Goal: Information Seeking & Learning: Learn about a topic

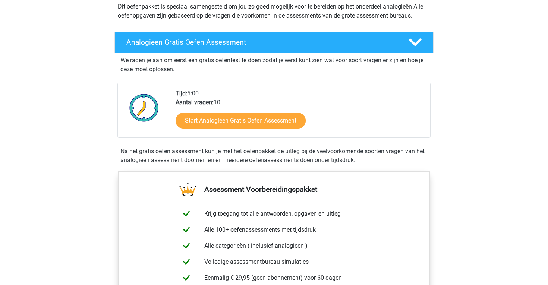
scroll to position [98, 0]
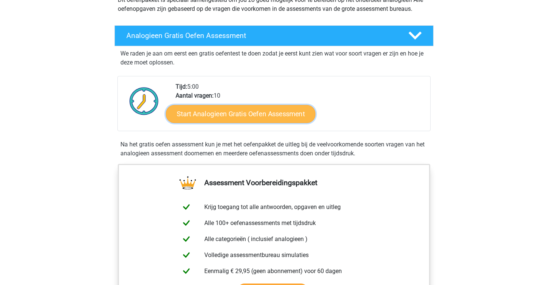
click at [245, 115] on link "Start Analogieen Gratis Oefen Assessment" at bounding box center [241, 114] width 150 height 18
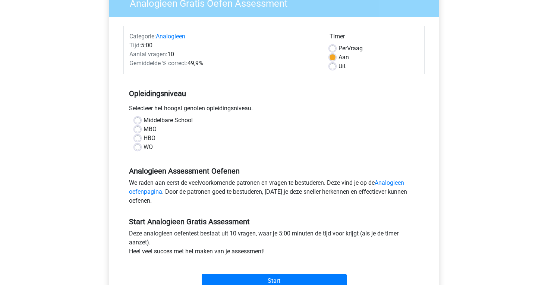
scroll to position [106, 0]
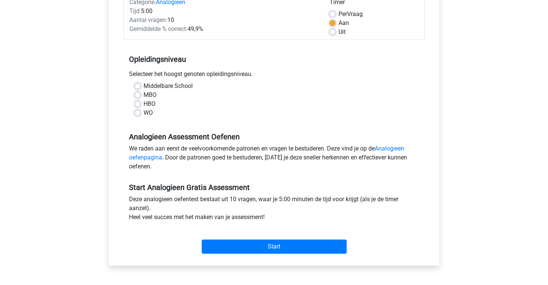
click at [148, 104] on label "HBO" at bounding box center [150, 104] width 12 height 9
click at [141, 104] on input "HBO" at bounding box center [138, 103] width 6 height 7
radio input "true"
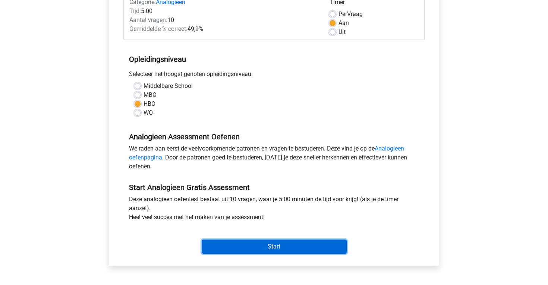
click at [268, 248] on input "Start" at bounding box center [274, 247] width 145 height 14
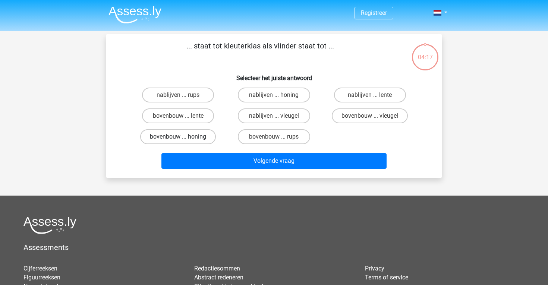
click at [206, 136] on label "bovenbouw ... honing" at bounding box center [178, 136] width 76 height 15
click at [183, 137] on input "bovenbouw ... honing" at bounding box center [180, 139] width 5 height 5
radio input "true"
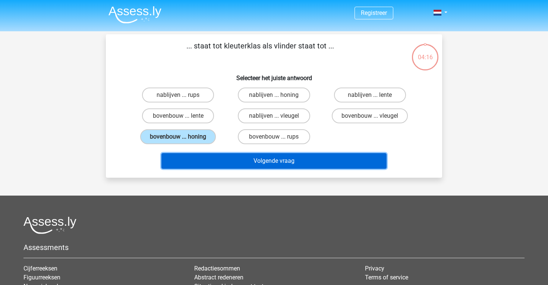
click at [257, 168] on button "Volgende vraag" at bounding box center [275, 161] width 226 height 16
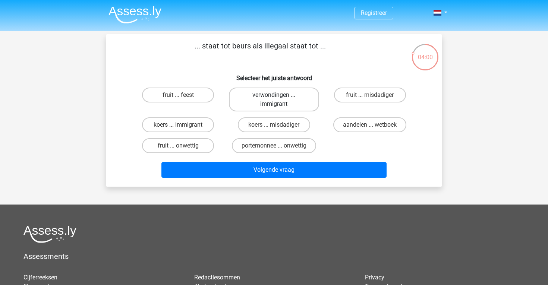
click at [262, 110] on label "verwondingen ... immigrant" at bounding box center [274, 100] width 90 height 24
click at [274, 100] on input "verwondingen ... immigrant" at bounding box center [276, 97] width 5 height 5
radio input "true"
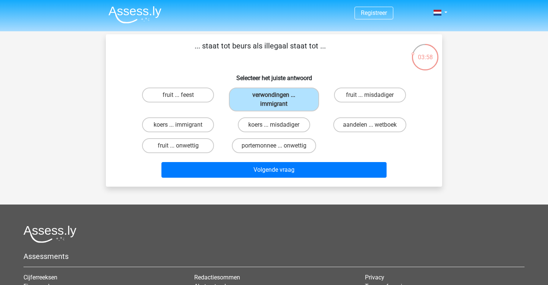
click at [269, 135] on div "portemonnee ... onwettig" at bounding box center [274, 145] width 96 height 21
click at [274, 126] on input "koers ... misdadiger" at bounding box center [276, 127] width 5 height 5
radio input "true"
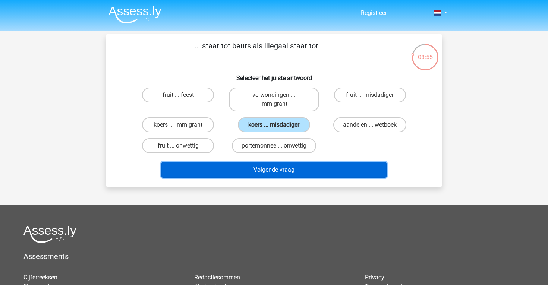
click at [273, 169] on button "Volgende vraag" at bounding box center [275, 170] width 226 height 16
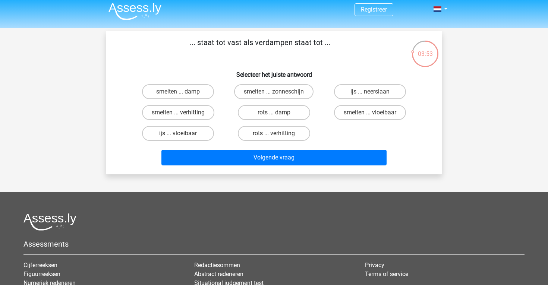
scroll to position [1, 0]
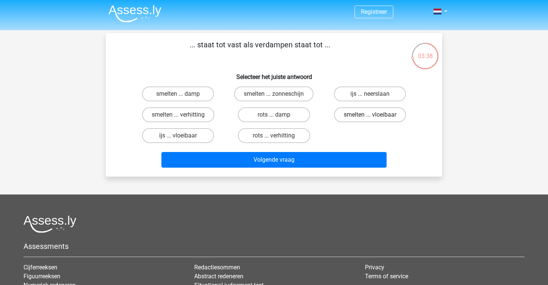
click at [366, 120] on label "smelten ... vloeibaar" at bounding box center [370, 114] width 72 height 15
click at [370, 120] on input "smelten ... vloeibaar" at bounding box center [372, 117] width 5 height 5
radio input "true"
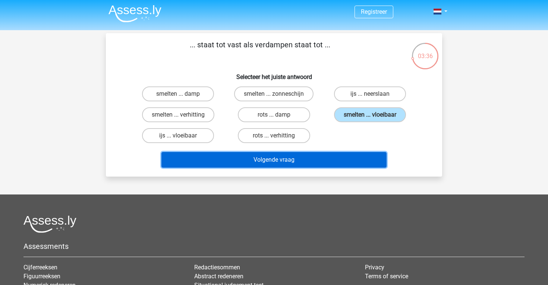
click at [307, 161] on button "Volgende vraag" at bounding box center [275, 160] width 226 height 16
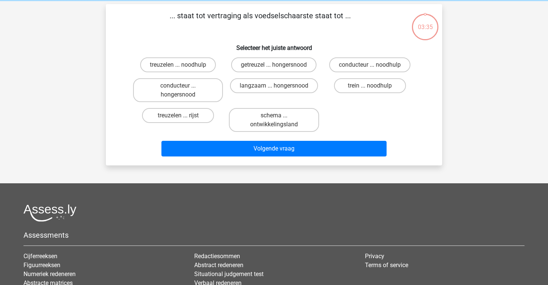
scroll to position [34, 0]
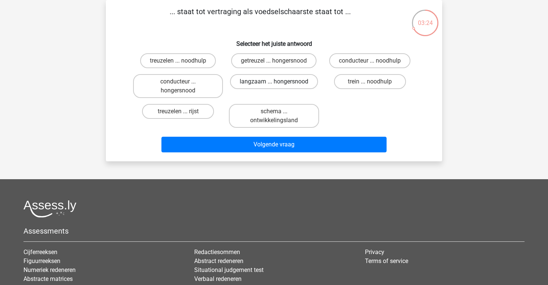
click at [271, 85] on label "langzaam ... hongersnood" at bounding box center [274, 81] width 88 height 15
click at [274, 85] on input "langzaam ... hongersnood" at bounding box center [276, 84] width 5 height 5
radio input "true"
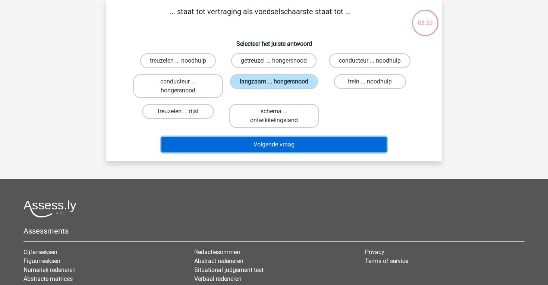
click at [272, 144] on button "Volgende vraag" at bounding box center [275, 145] width 226 height 16
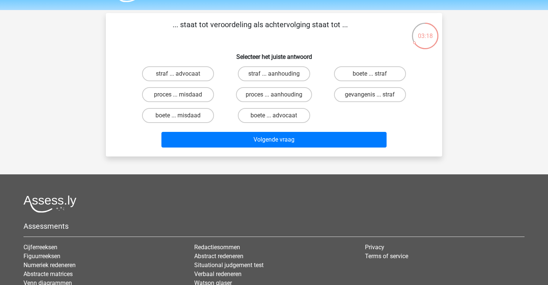
scroll to position [15, 0]
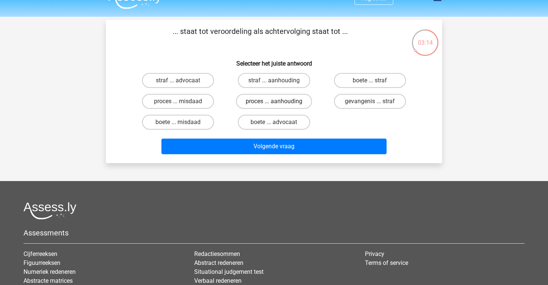
click at [284, 106] on label "proces ... aanhouding" at bounding box center [274, 101] width 76 height 15
click at [279, 106] on input "proces ... aanhouding" at bounding box center [276, 103] width 5 height 5
radio input "true"
click at [359, 101] on label "gevangenis ... straf" at bounding box center [370, 101] width 72 height 15
click at [370, 101] on input "gevangenis ... straf" at bounding box center [372, 103] width 5 height 5
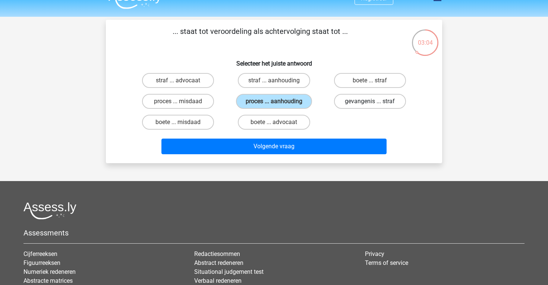
radio input "true"
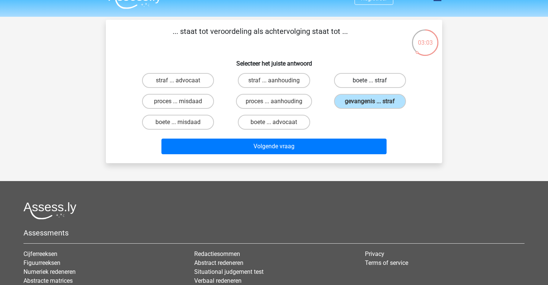
click at [364, 83] on label "boete ... straf" at bounding box center [370, 80] width 72 height 15
click at [370, 83] on input "boete ... straf" at bounding box center [372, 83] width 5 height 5
radio input "true"
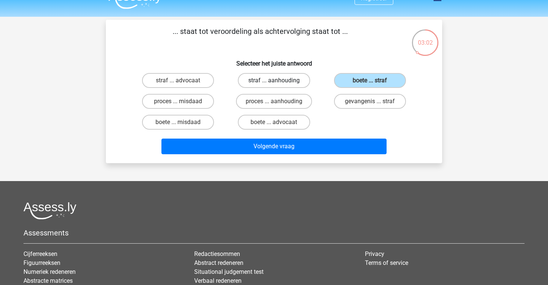
click at [285, 78] on label "straf ... aanhouding" at bounding box center [274, 80] width 72 height 15
click at [279, 81] on input "straf ... aanhouding" at bounding box center [276, 83] width 5 height 5
radio input "true"
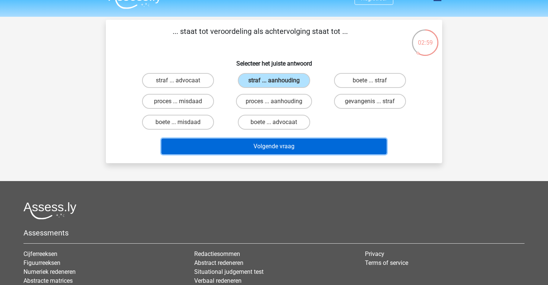
click at [269, 150] on button "Volgende vraag" at bounding box center [275, 147] width 226 height 16
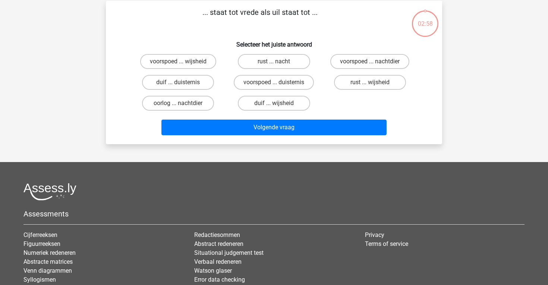
scroll to position [34, 0]
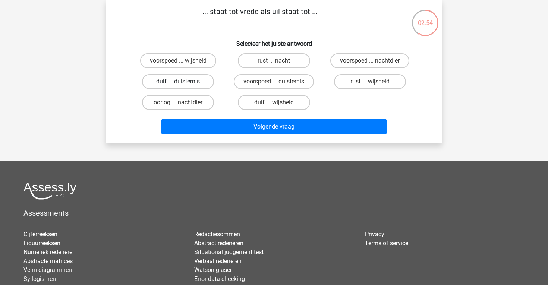
click at [205, 81] on label "duif ... duisternis" at bounding box center [178, 81] width 72 height 15
click at [183, 82] on input "duif ... duisternis" at bounding box center [180, 84] width 5 height 5
radio input "true"
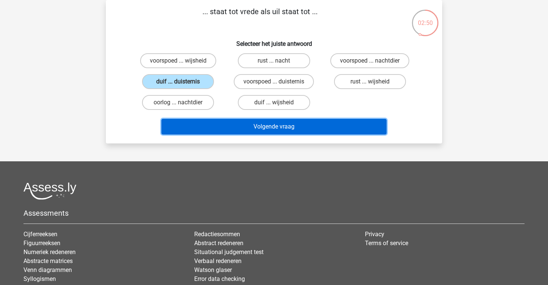
click at [251, 125] on button "Volgende vraag" at bounding box center [275, 127] width 226 height 16
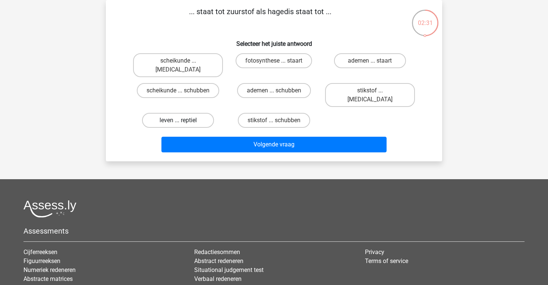
click at [203, 113] on label "leven ... reptiel" at bounding box center [178, 120] width 72 height 15
click at [183, 120] on input "leven ... reptiel" at bounding box center [180, 122] width 5 height 5
radio input "true"
click at [248, 141] on div "... staat tot zuurstof als hagedis staat tot ... Selecteer het juiste antwoord …" at bounding box center [274, 81] width 336 height 162
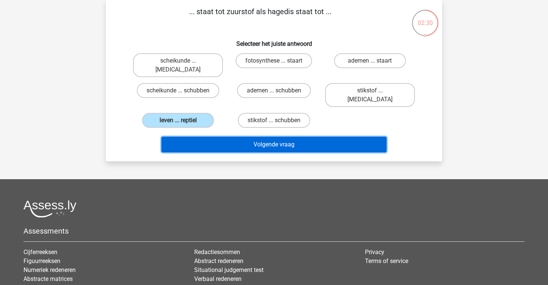
click at [248, 137] on button "Volgende vraag" at bounding box center [275, 145] width 226 height 16
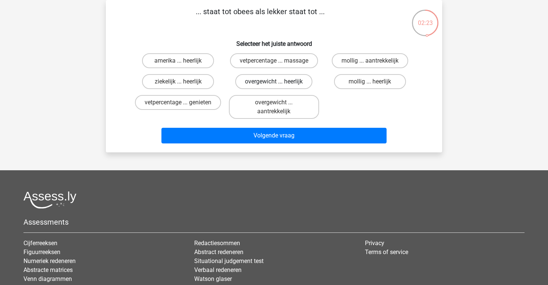
click at [258, 82] on label "overgewicht ... heerlijk" at bounding box center [273, 81] width 77 height 15
click at [274, 82] on input "overgewicht ... heerlijk" at bounding box center [276, 84] width 5 height 5
radio input "true"
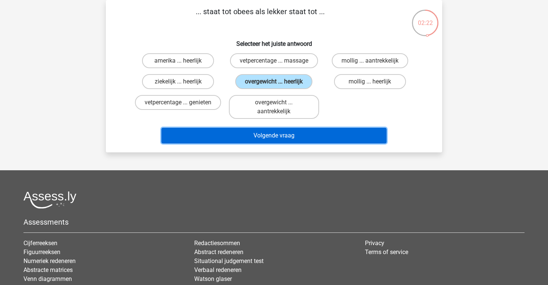
click at [280, 130] on button "Volgende vraag" at bounding box center [275, 136] width 226 height 16
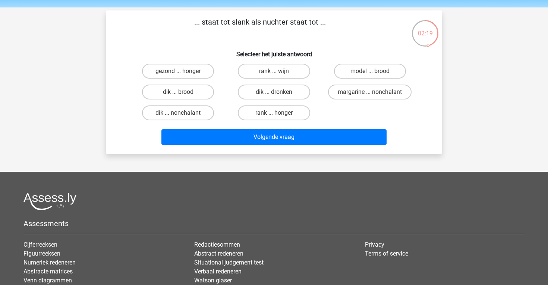
scroll to position [24, 0]
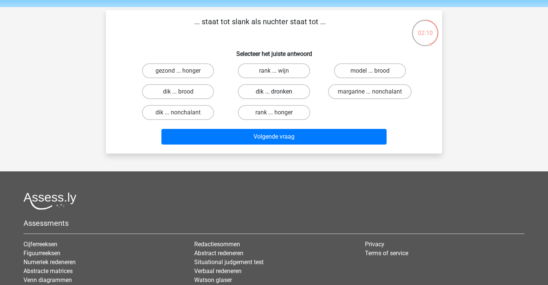
click at [279, 90] on label "dik ... dronken" at bounding box center [274, 91] width 72 height 15
click at [279, 92] on input "dik ... dronken" at bounding box center [276, 94] width 5 height 5
radio input "true"
click at [274, 148] on div "... staat tot slank als nuchter staat tot ... Selecteer het juiste antwoord gez…" at bounding box center [274, 82] width 336 height 144
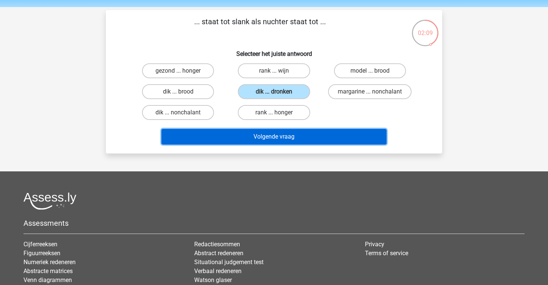
click at [278, 138] on button "Volgende vraag" at bounding box center [275, 137] width 226 height 16
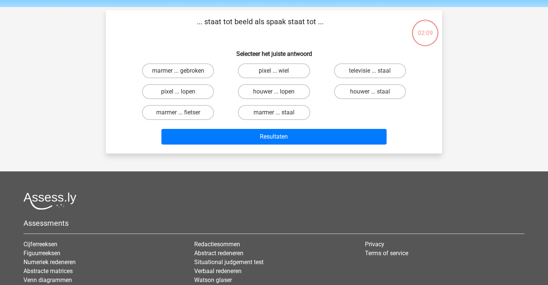
scroll to position [34, 0]
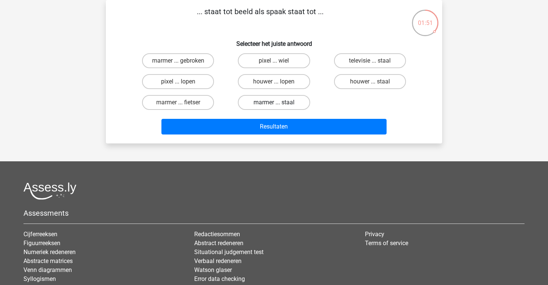
click at [295, 101] on label "marmer ... staal" at bounding box center [274, 102] width 72 height 15
click at [279, 103] on input "marmer ... staal" at bounding box center [276, 105] width 5 height 5
radio input "true"
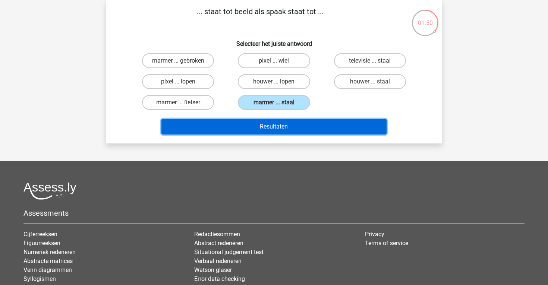
click at [295, 130] on button "Resultaten" at bounding box center [275, 127] width 226 height 16
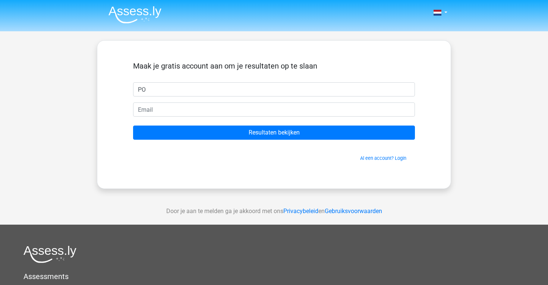
type input "P"
type input "PO"
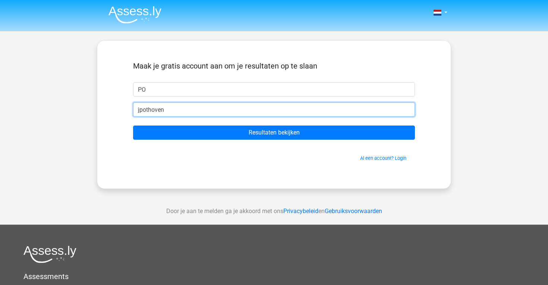
type input "jpothoven@hotmail.nl"
click at [133, 126] on input "Resultaten bekijken" at bounding box center [274, 133] width 282 height 14
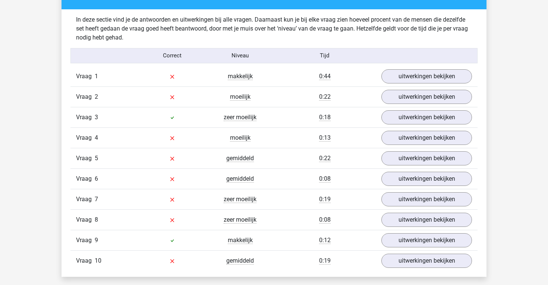
scroll to position [578, 0]
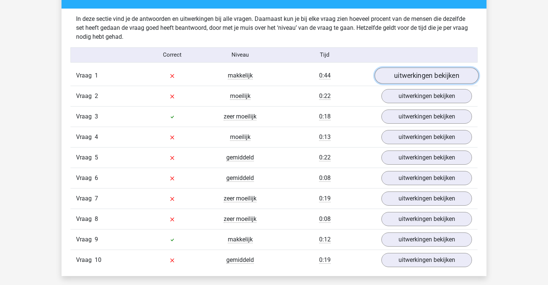
click at [411, 75] on link "uitwerkingen bekijken" at bounding box center [427, 76] width 104 height 16
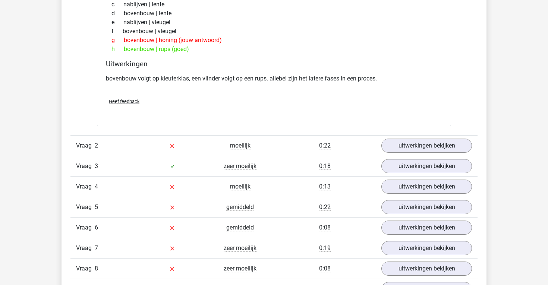
scroll to position [743, 0]
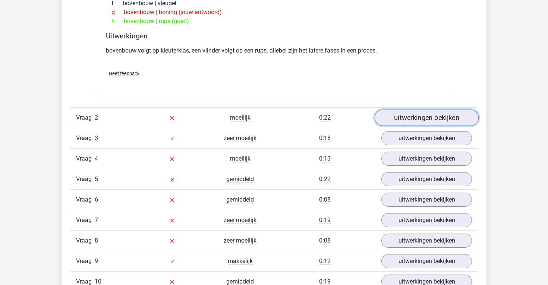
click at [398, 116] on link "uitwerkingen bekijken" at bounding box center [427, 118] width 104 height 16
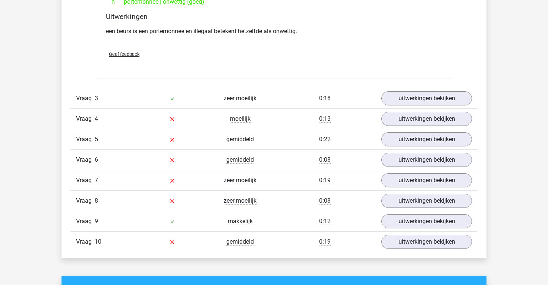
scroll to position [968, 0]
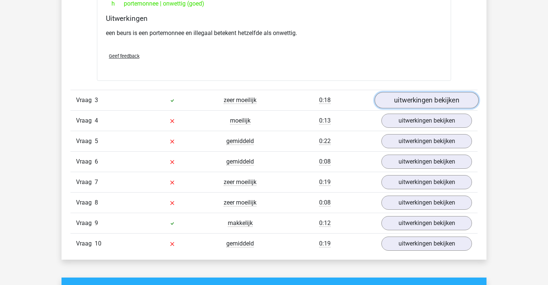
click at [406, 102] on link "uitwerkingen bekijken" at bounding box center [427, 100] width 104 height 16
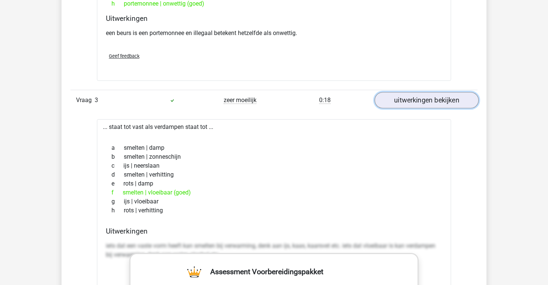
click at [403, 95] on link "uitwerkingen bekijken" at bounding box center [427, 100] width 104 height 16
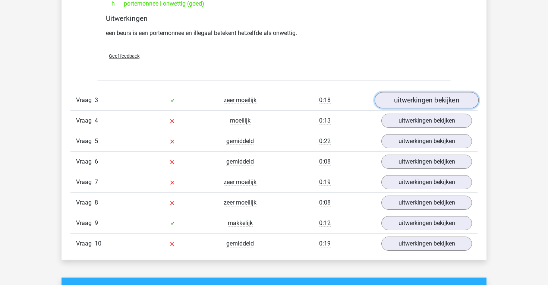
click at [398, 101] on link "uitwerkingen bekijken" at bounding box center [427, 100] width 104 height 16
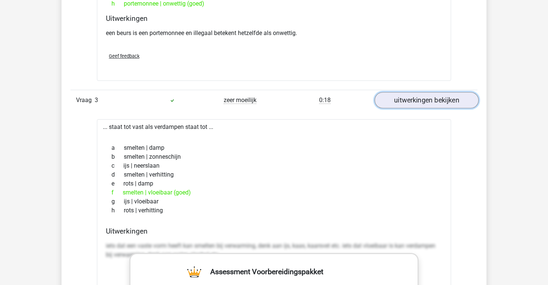
click at [406, 102] on link "uitwerkingen bekijken" at bounding box center [427, 100] width 104 height 16
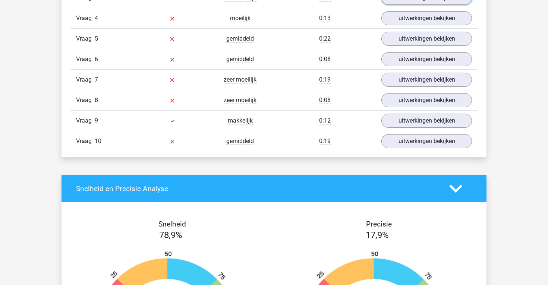
scroll to position [1053, 0]
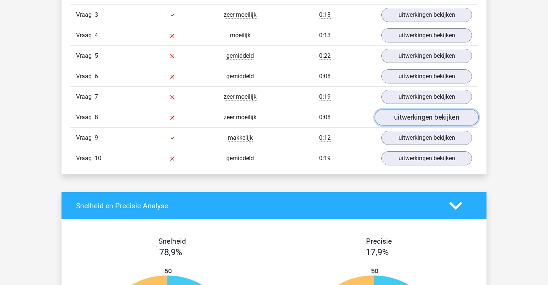
click at [420, 123] on link "uitwerkingen bekijken" at bounding box center [427, 117] width 104 height 16
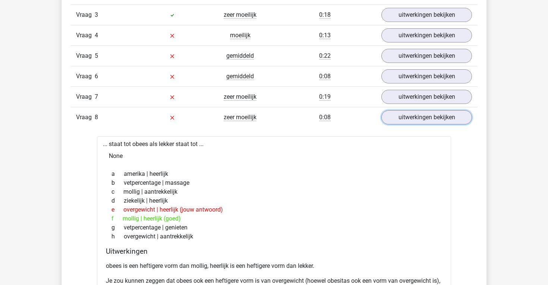
scroll to position [1091, 0]
